Goal: Complete application form

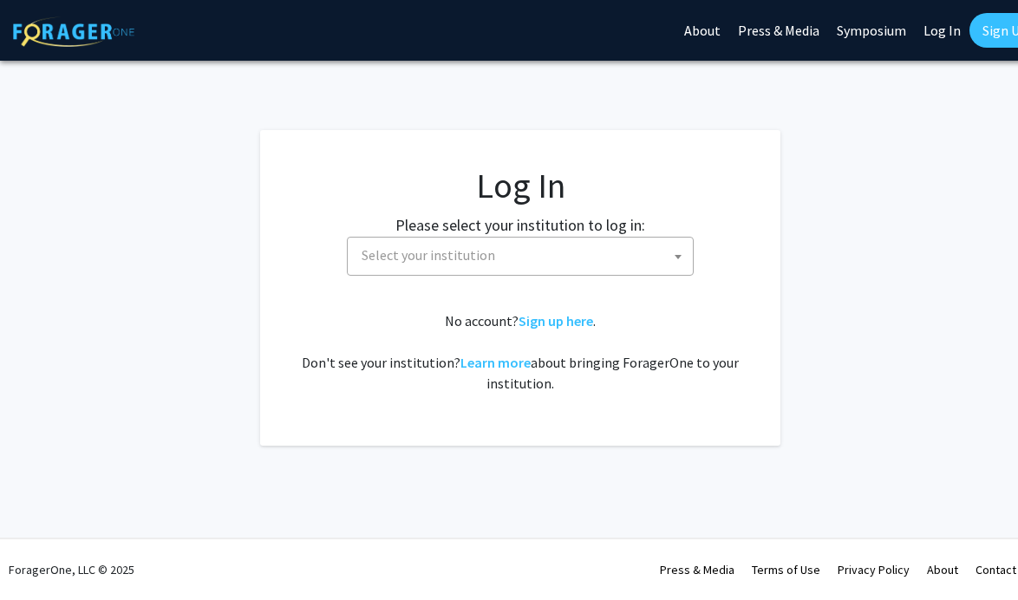
select select
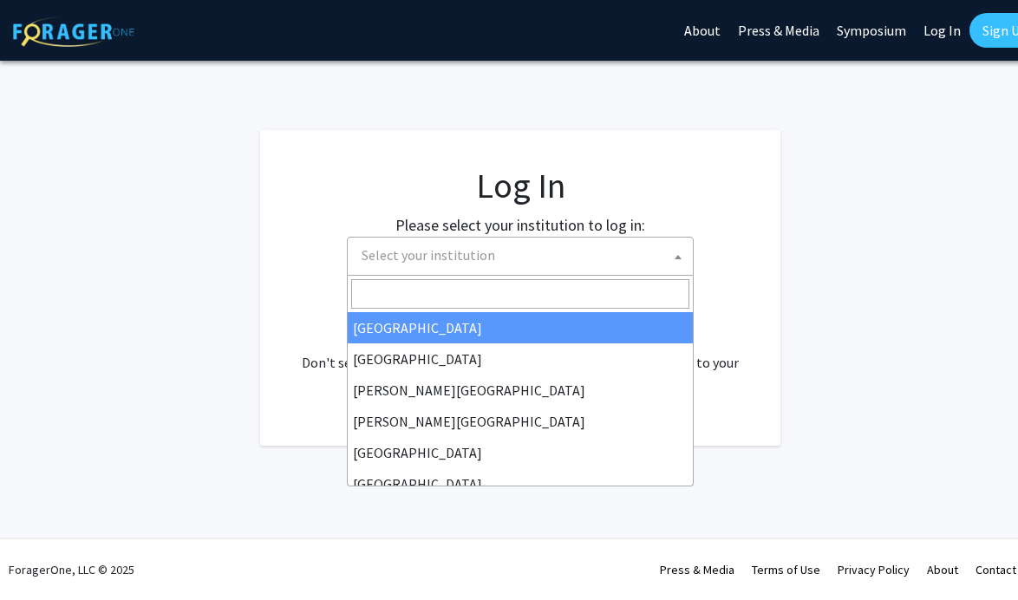
click at [572, 252] on span "Select your institution" at bounding box center [524, 256] width 338 height 36
type input "u"
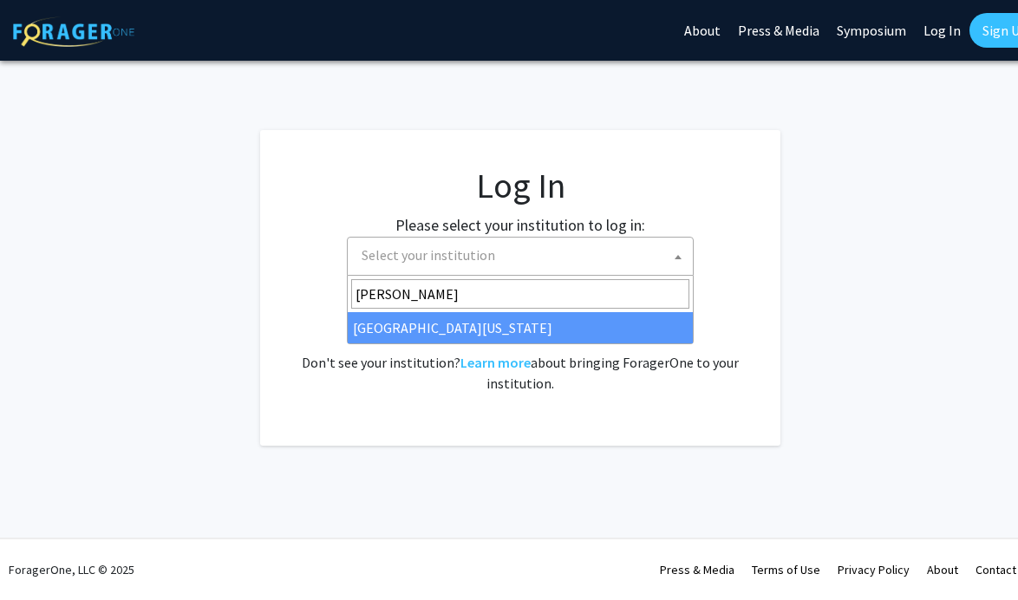
type input "mary"
select select "31"
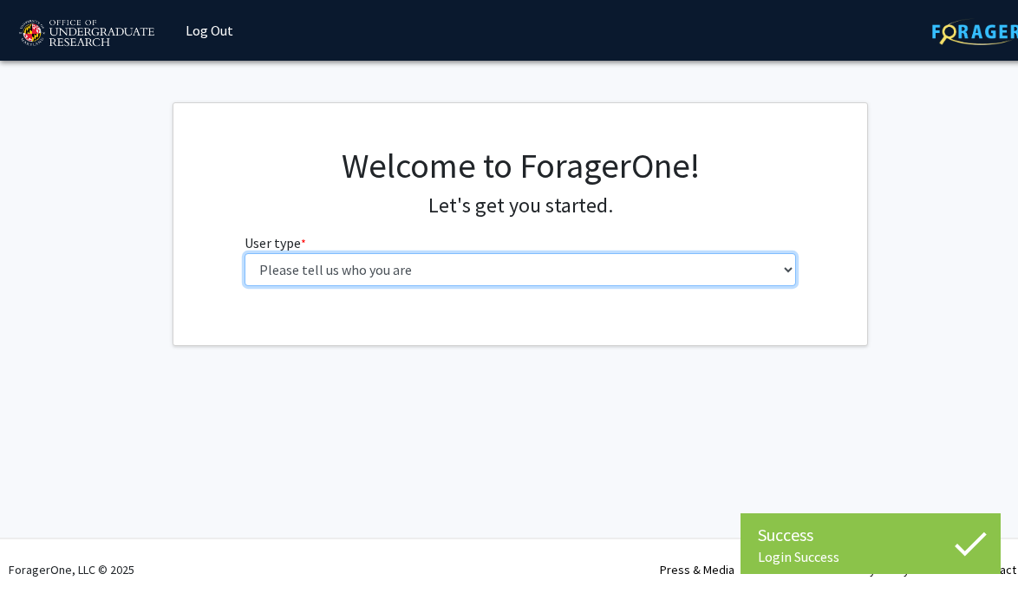
click at [523, 269] on select "Please tell us who you are Undergraduate Student Master's Student Doctoral Cand…" at bounding box center [521, 269] width 552 height 33
select select "1: undergrad"
click at [245, 253] on select "Please tell us who you are Undergraduate Student Master's Student Doctoral Cand…" at bounding box center [521, 269] width 552 height 33
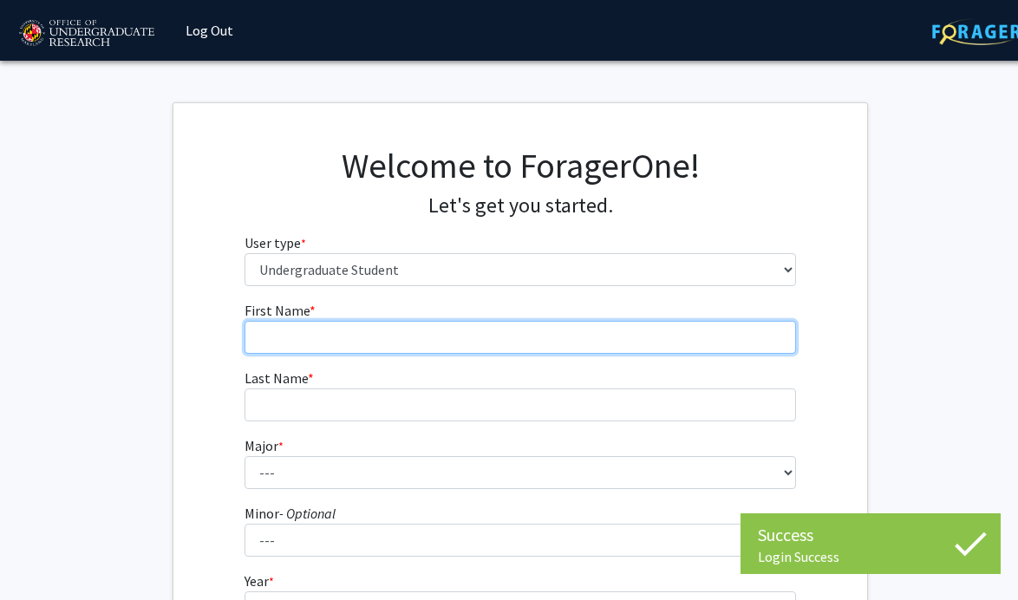
click at [475, 338] on input "First Name * required" at bounding box center [521, 337] width 552 height 33
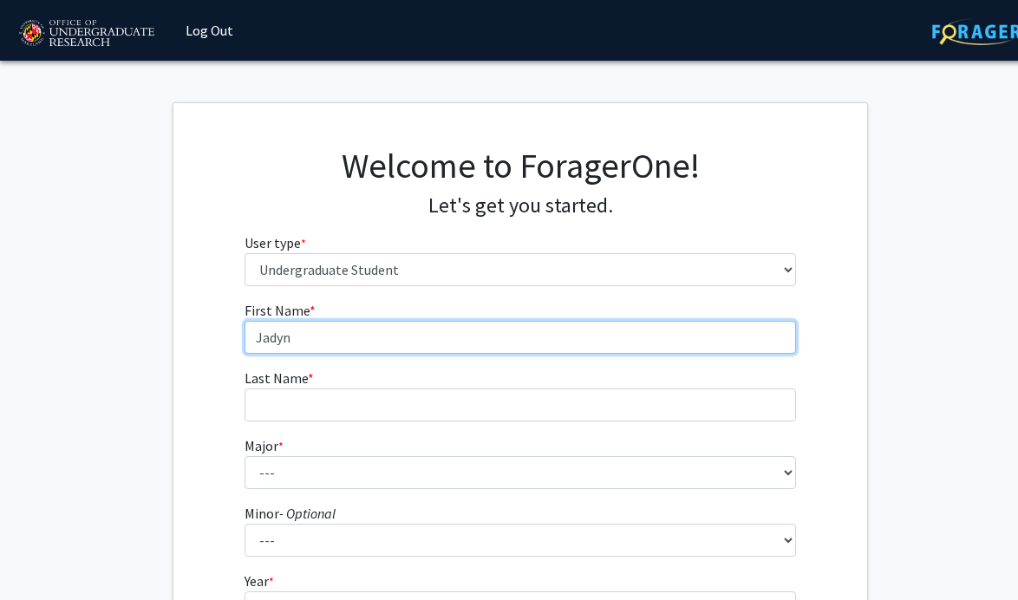
type input "Jadyn"
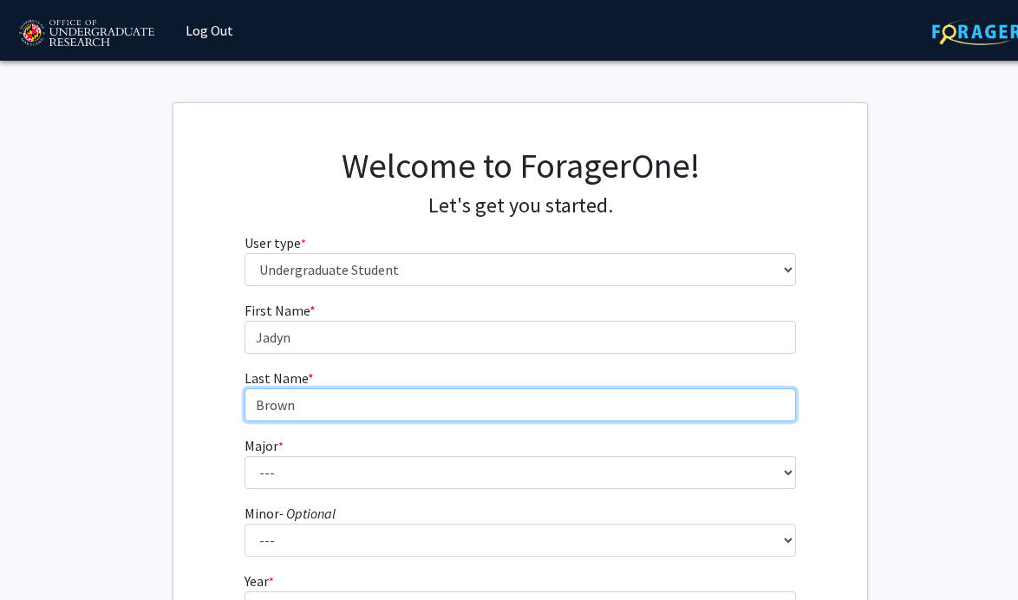
type input "Brown"
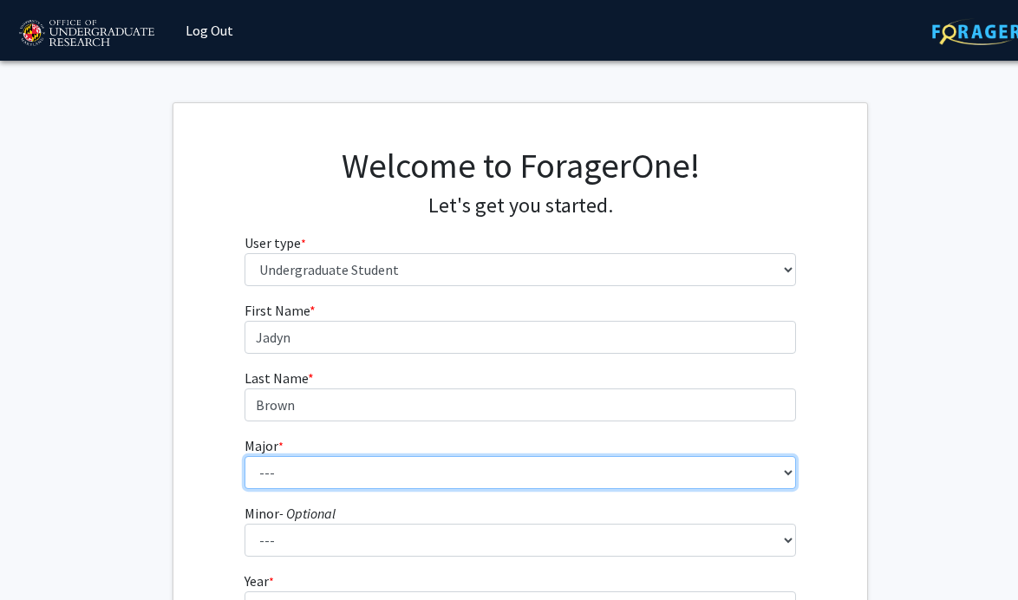
select select "74: 2375"
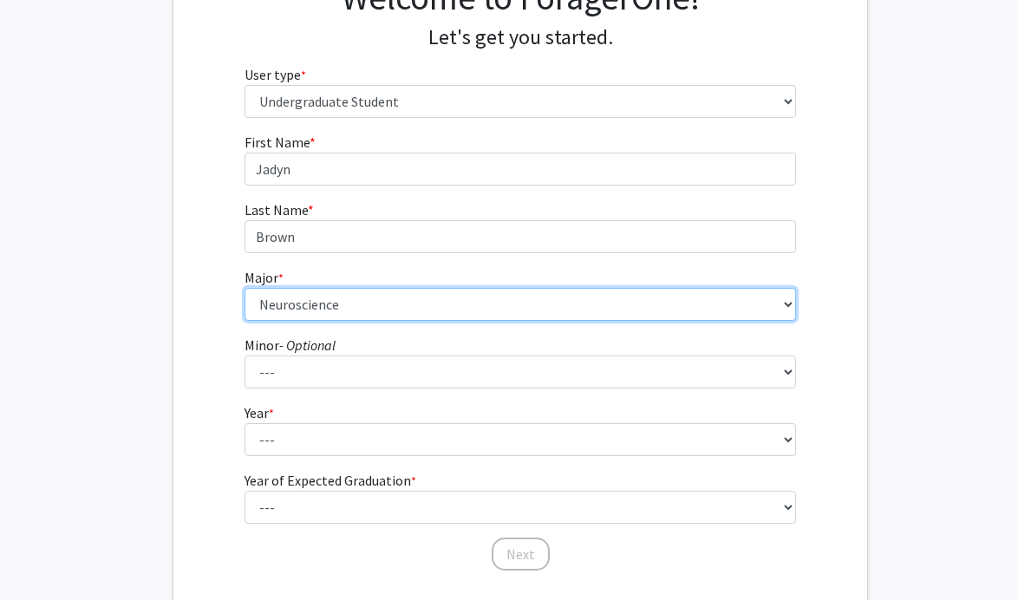
scroll to position [186, 0]
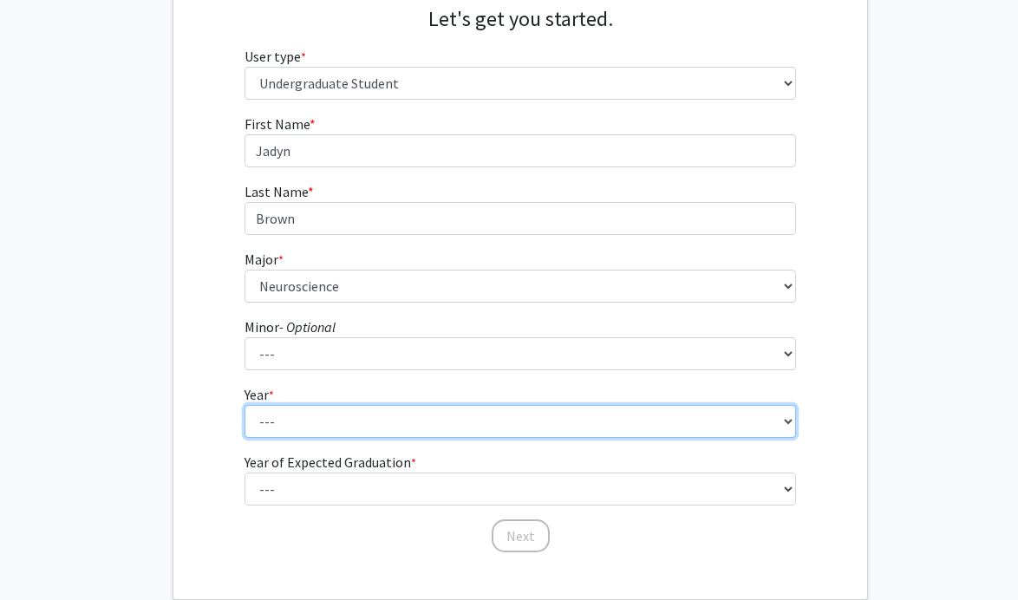
click at [373, 422] on select "--- First-year Sophomore Junior Senior Postbaccalaureate Certificate" at bounding box center [521, 421] width 552 height 33
select select "3: junior"
click at [245, 405] on select "--- First-year Sophomore Junior Senior Postbaccalaureate Certificate" at bounding box center [521, 421] width 552 height 33
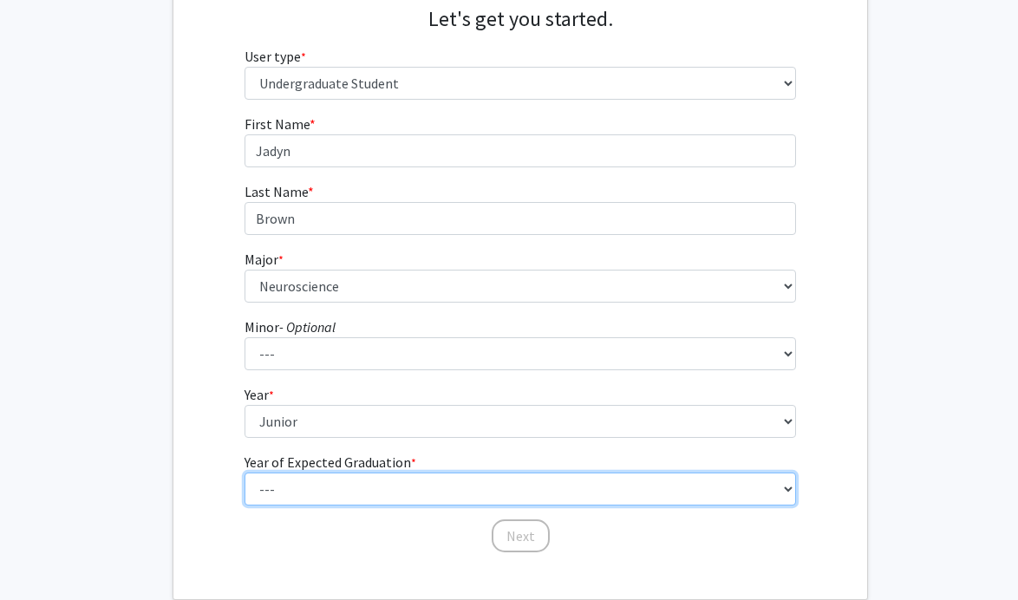
click at [331, 487] on select "--- 2025 2026 2027 2028 2029 2030 2031 2032 2033 2034" at bounding box center [521, 489] width 552 height 33
select select "3: 2027"
click at [245, 473] on select "--- 2025 2026 2027 2028 2029 2030 2031 2032 2033 2034" at bounding box center [521, 489] width 552 height 33
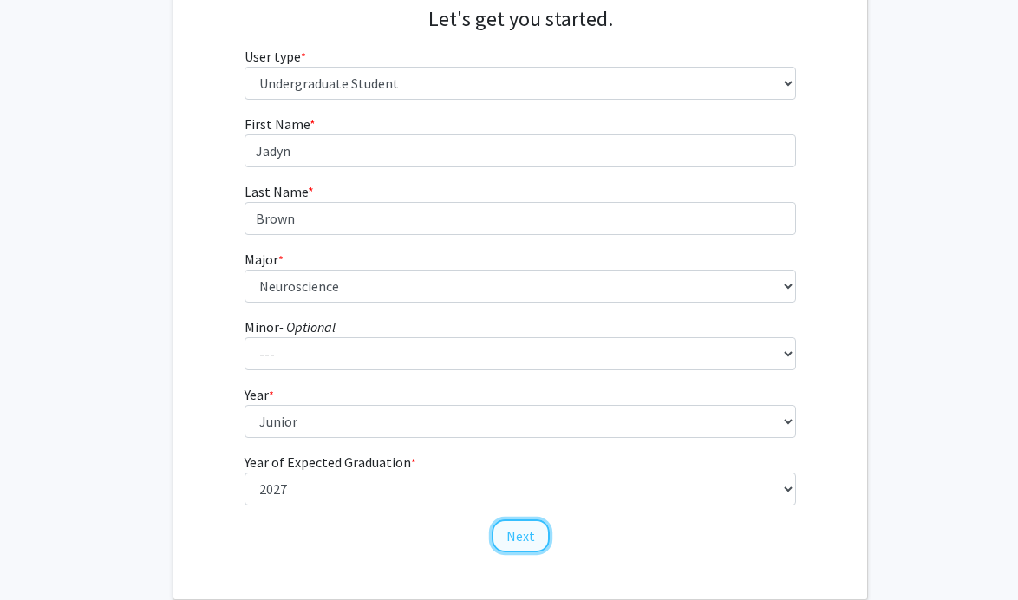
click at [511, 536] on button "Next" at bounding box center [521, 536] width 58 height 33
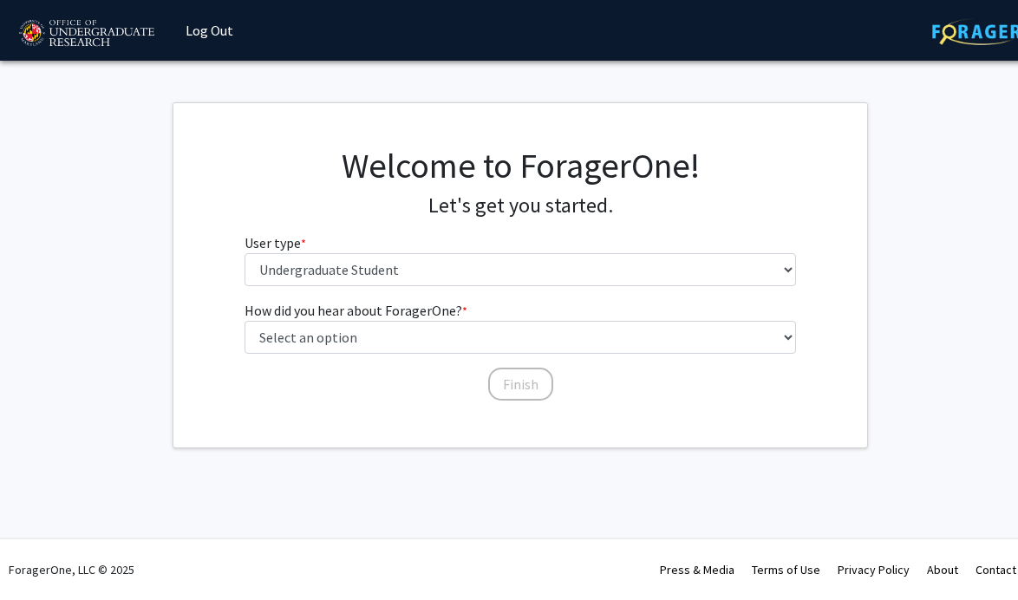
scroll to position [0, 0]
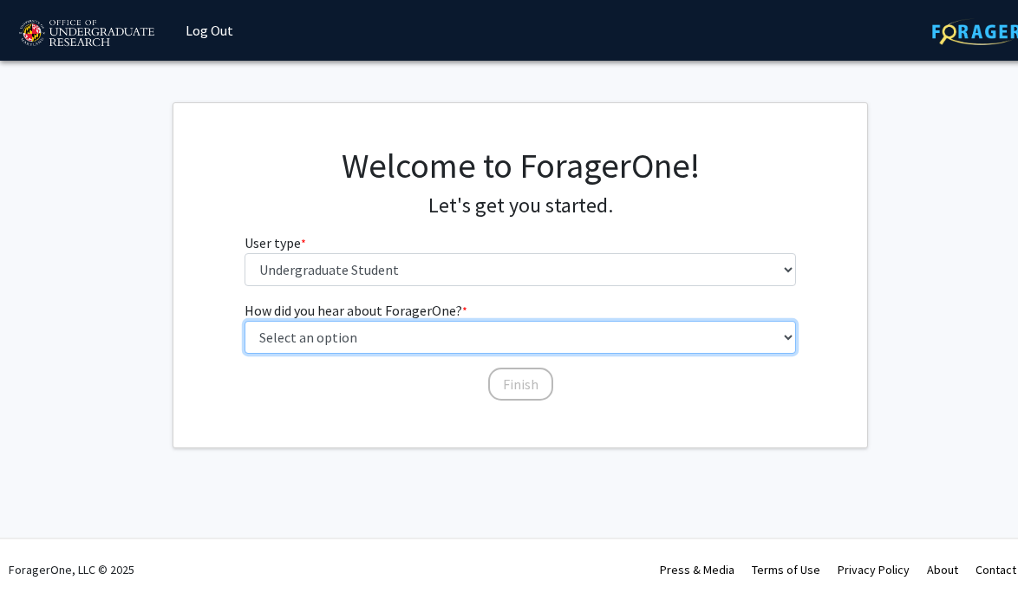
click at [478, 333] on select "Select an option Peer/student recommendation Faculty/staff recommendation Unive…" at bounding box center [521, 337] width 552 height 33
select select "2: faculty_recommendation"
click at [245, 321] on select "Select an option Peer/student recommendation Faculty/staff recommendation Unive…" at bounding box center [521, 337] width 552 height 33
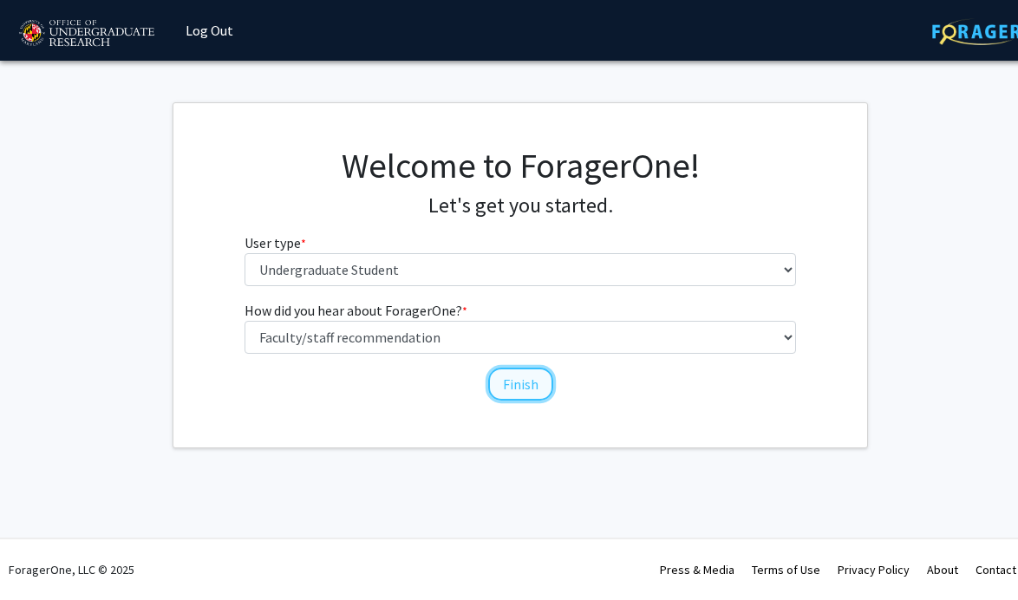
click at [525, 387] on button "Finish" at bounding box center [520, 384] width 65 height 33
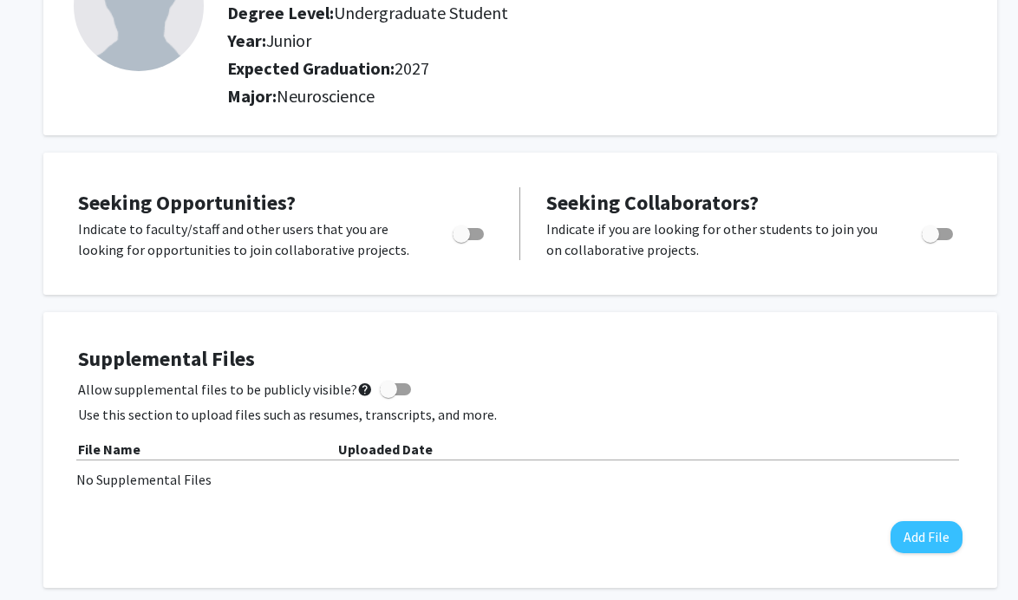
scroll to position [174, 0]
click at [470, 232] on span "Toggle" at bounding box center [468, 233] width 31 height 12
click at [461, 239] on input "Are you actively seeking opportunities?" at bounding box center [461, 239] width 1 height 1
checkbox input "true"
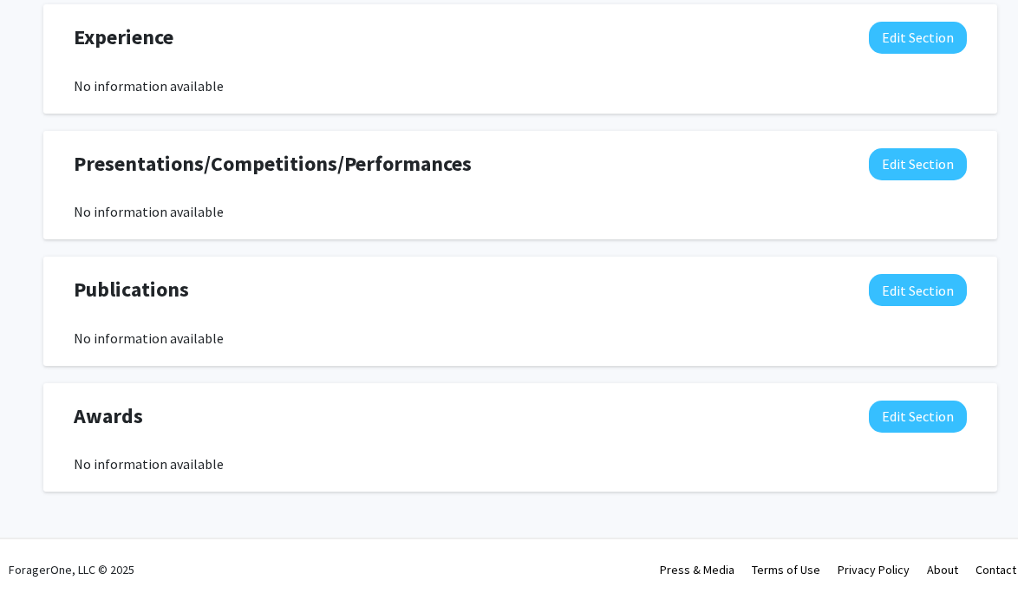
scroll to position [0, 0]
